Goal: Task Accomplishment & Management: Complete application form

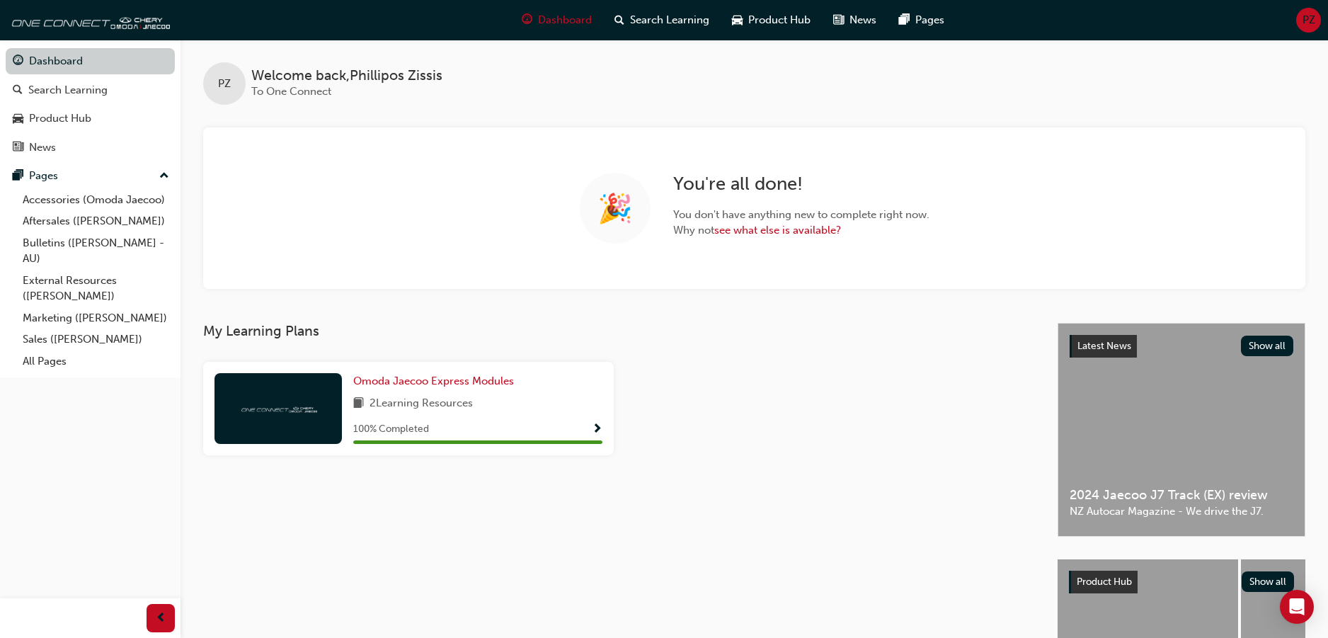
click at [94, 64] on link "Dashboard" at bounding box center [90, 61] width 169 height 26
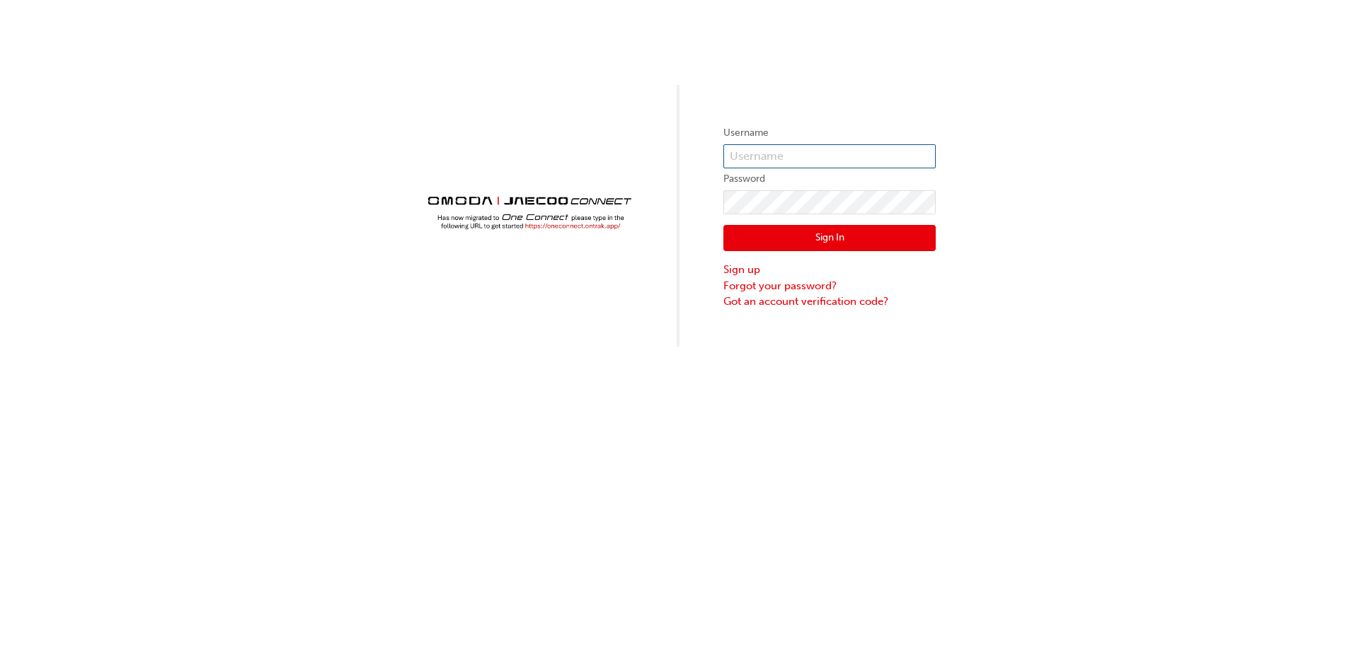
type input "OJAU369"
click at [810, 242] on button "Sign In" at bounding box center [829, 238] width 212 height 27
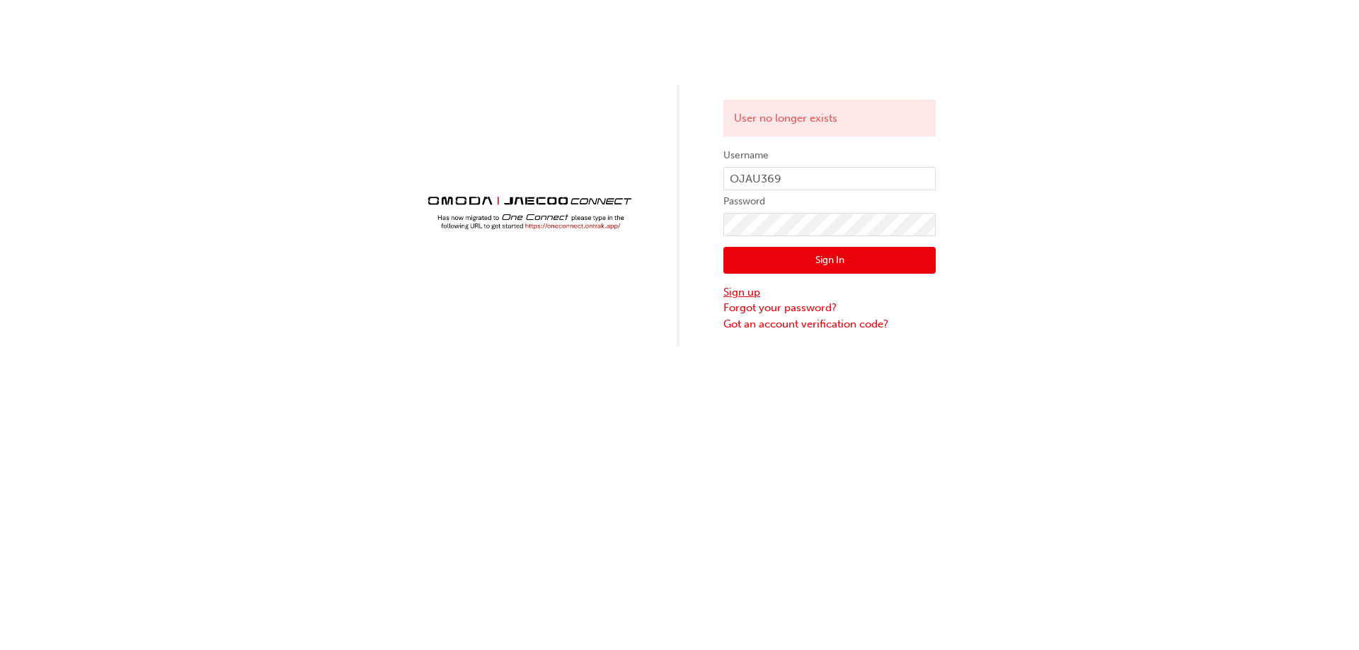
click at [754, 290] on link "Sign up" at bounding box center [829, 292] width 212 height 16
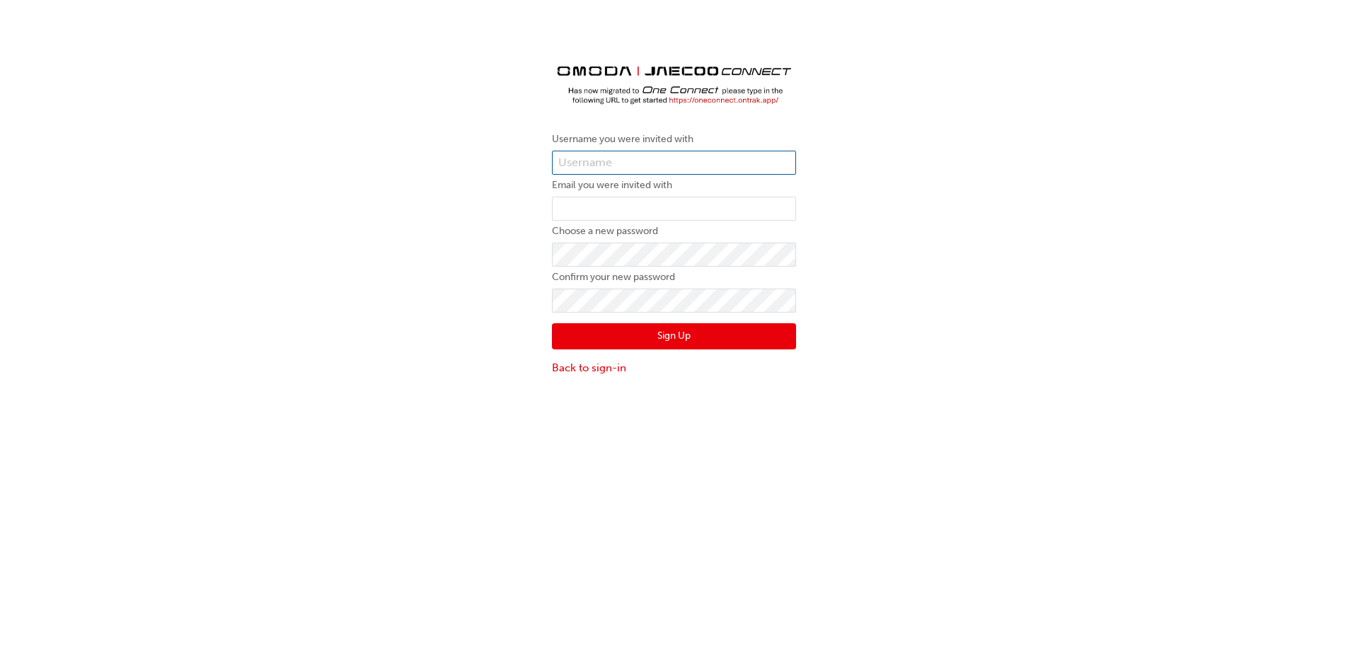
click at [647, 159] on input "text" at bounding box center [674, 163] width 244 height 24
type input "OJAU369"
click at [611, 369] on link "Back to sign-in" at bounding box center [674, 368] width 244 height 16
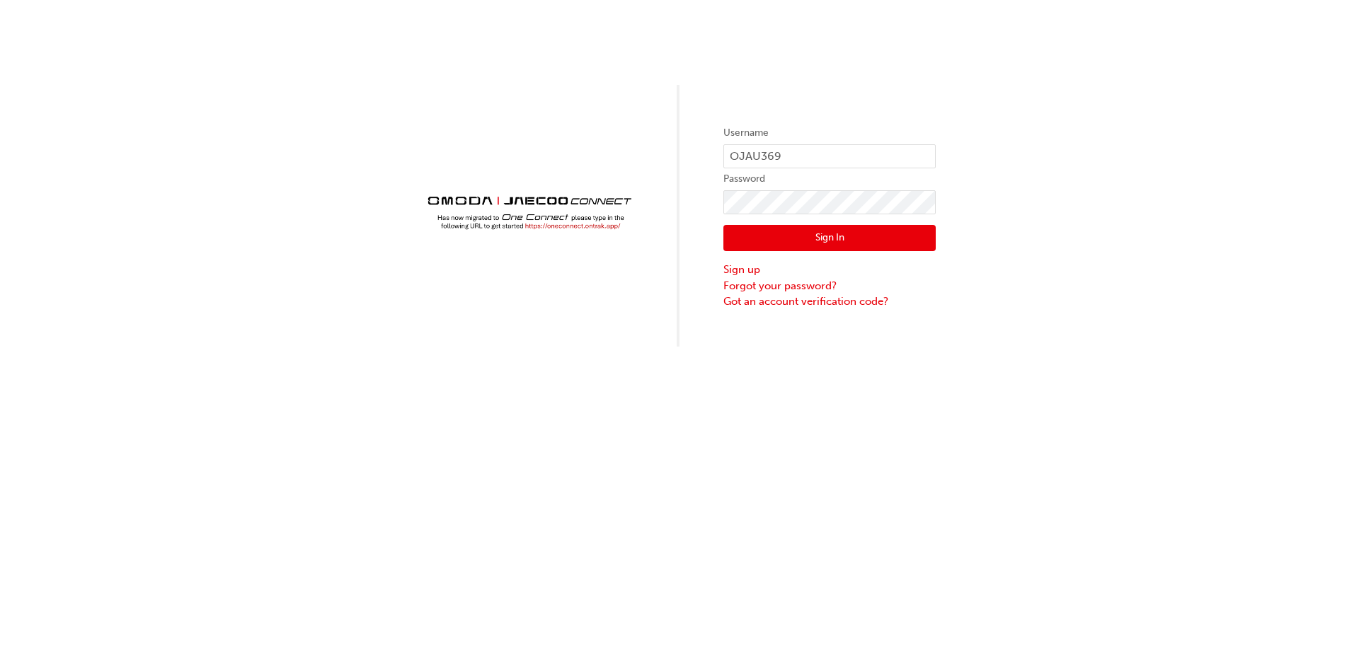
click at [811, 235] on button "Sign In" at bounding box center [829, 238] width 212 height 27
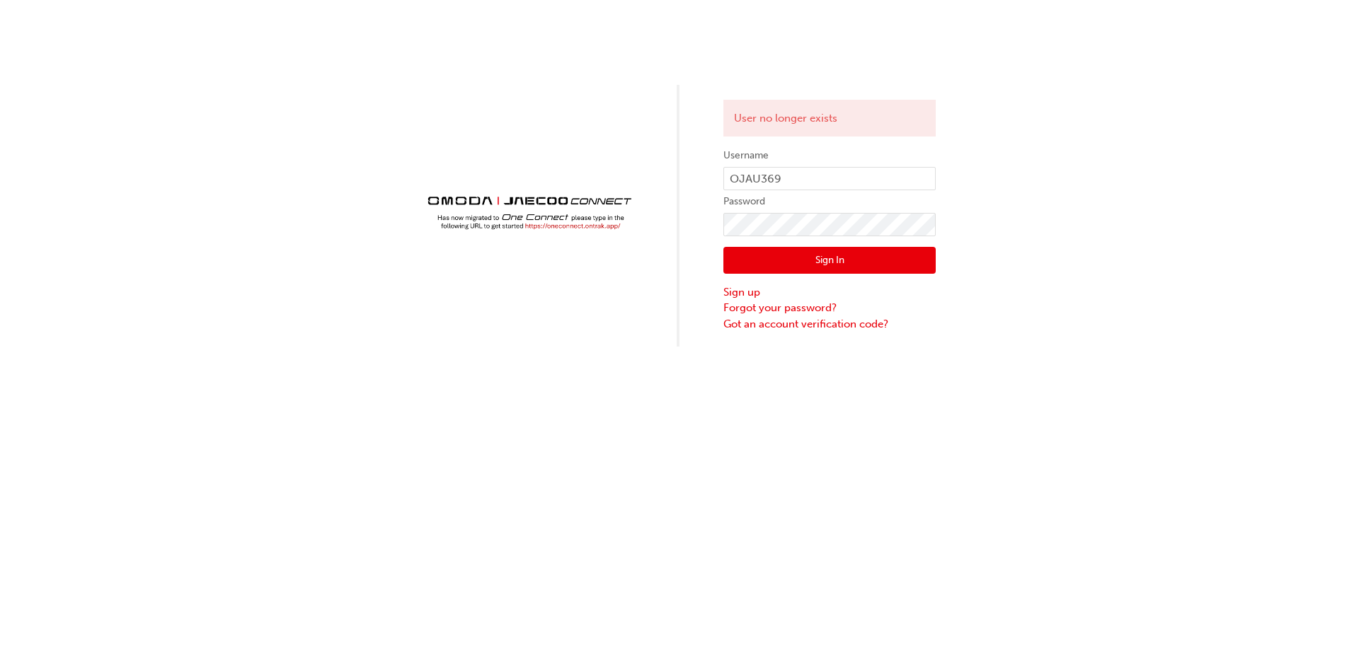
click at [817, 263] on button "Sign In" at bounding box center [829, 260] width 212 height 27
click at [742, 287] on link "Sign up" at bounding box center [829, 292] width 212 height 16
